Goal: Task Accomplishment & Management: Use online tool/utility

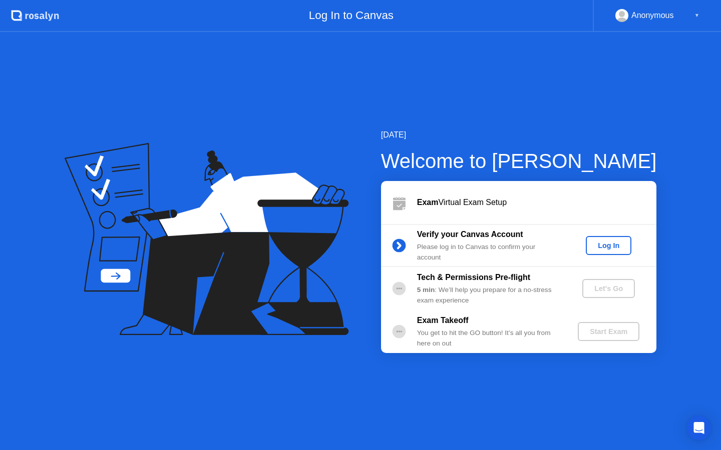
click at [611, 242] on div "Log In" at bounding box center [608, 246] width 38 height 8
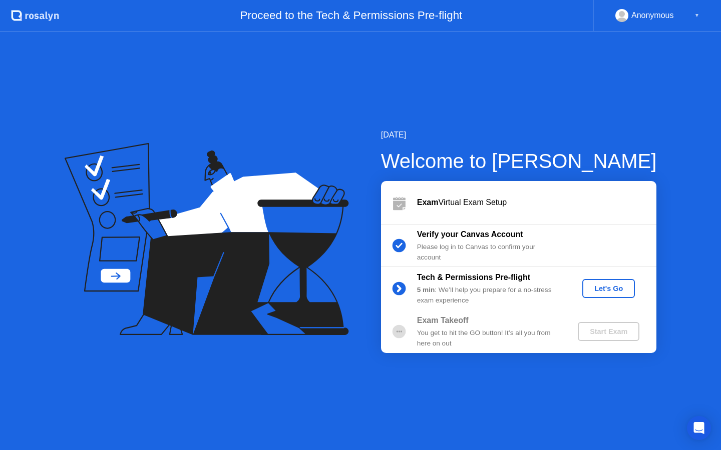
click at [606, 291] on div "Let's Go" at bounding box center [608, 289] width 45 height 8
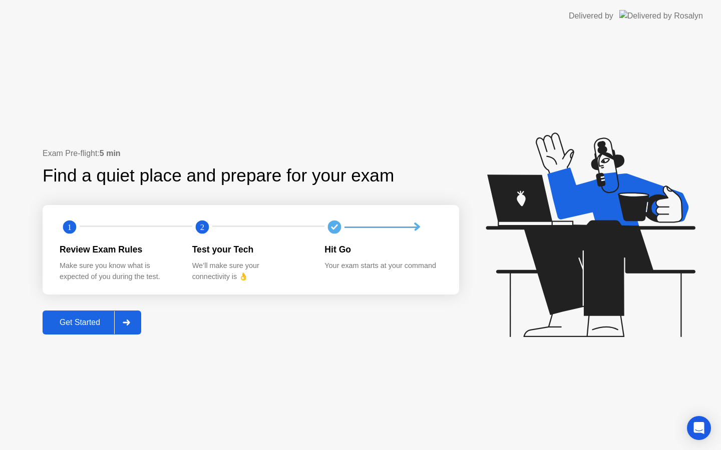
click at [83, 322] on div "Get Started" at bounding box center [80, 322] width 69 height 9
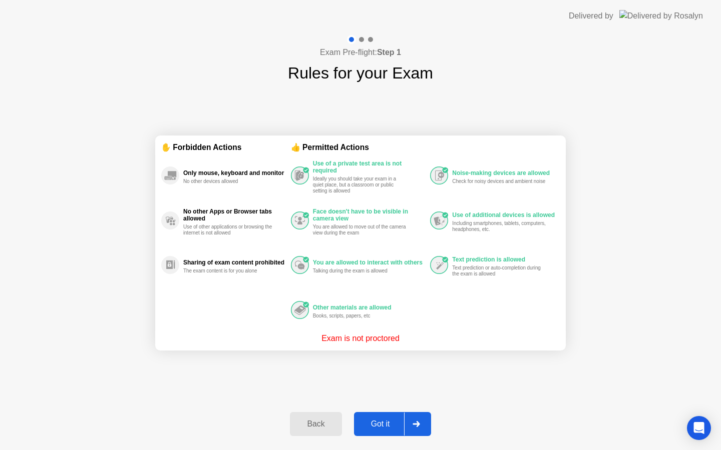
click at [380, 425] on div "Got it" at bounding box center [380, 424] width 47 height 9
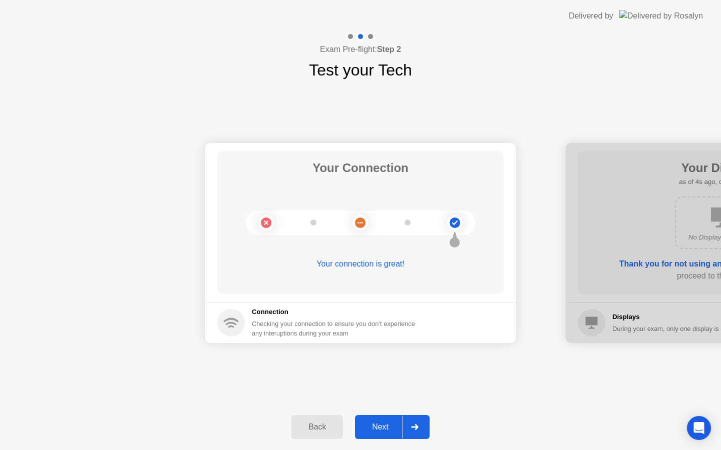
click at [384, 425] on div "Next" at bounding box center [380, 427] width 45 height 9
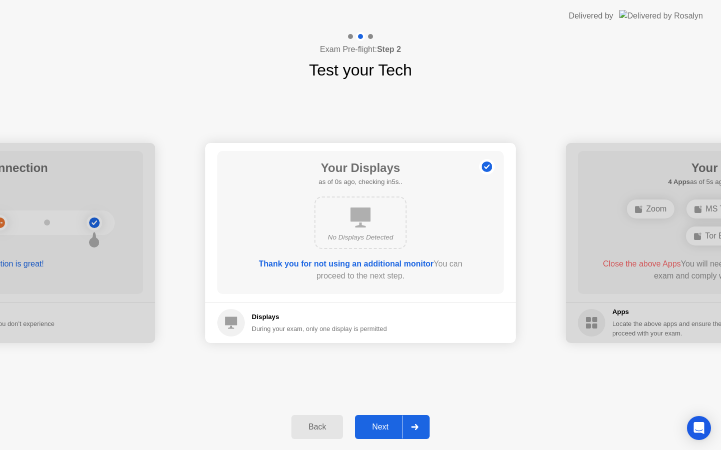
click at [384, 425] on div "Next" at bounding box center [380, 427] width 45 height 9
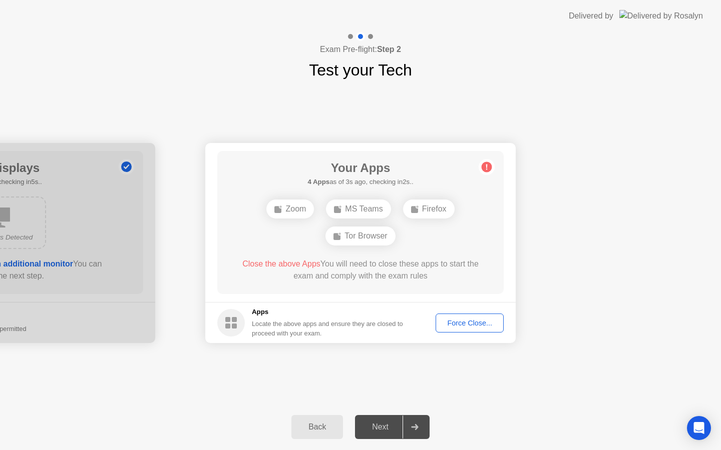
click at [478, 327] on div "Force Close..." at bounding box center [469, 323] width 61 height 8
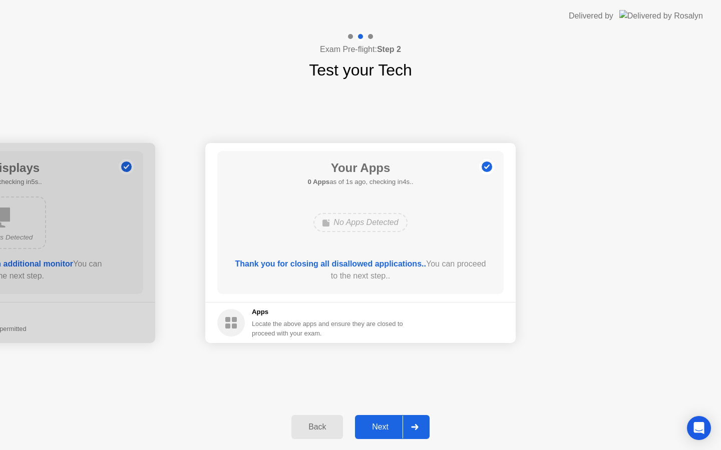
click at [388, 424] on div "Next" at bounding box center [380, 427] width 45 height 9
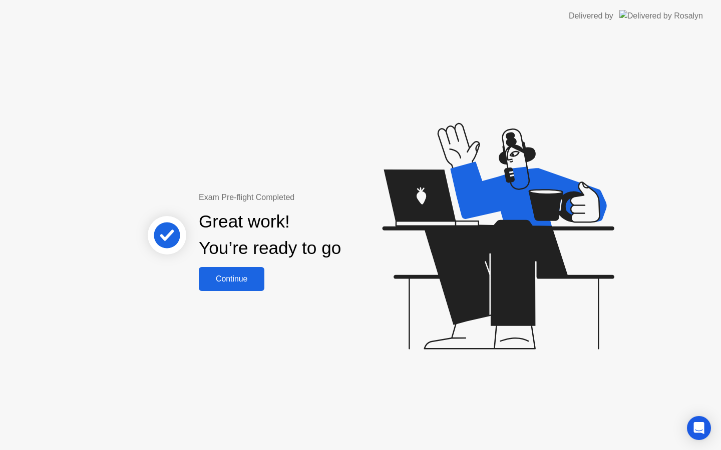
click at [243, 279] on div "Continue" at bounding box center [232, 279] width 60 height 9
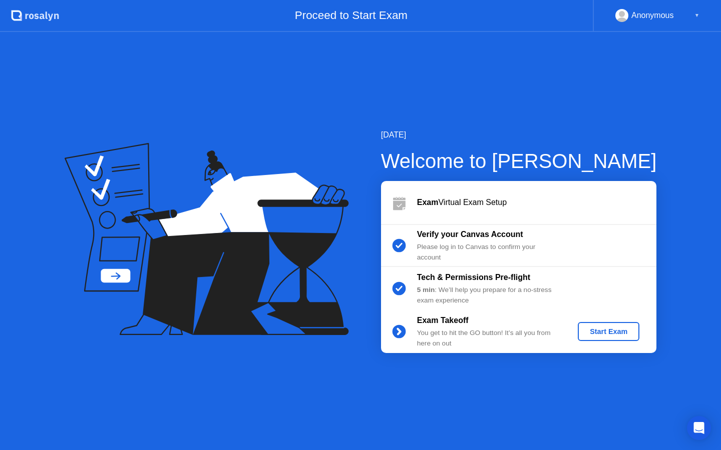
click at [618, 329] on div "Start Exam" at bounding box center [608, 332] width 54 height 8
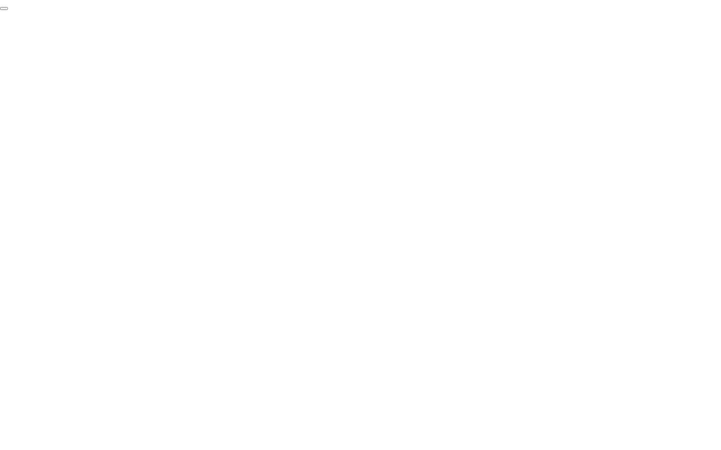
click div "End Proctoring Session"
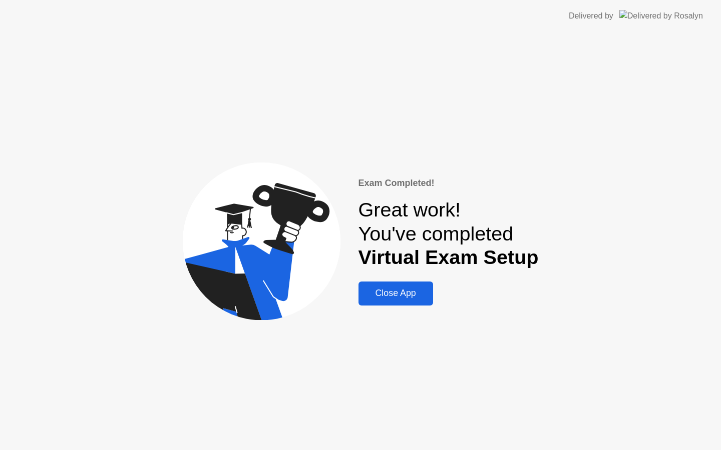
click at [407, 293] on div "Close App" at bounding box center [395, 293] width 69 height 11
